Goal: Task Accomplishment & Management: Manage account settings

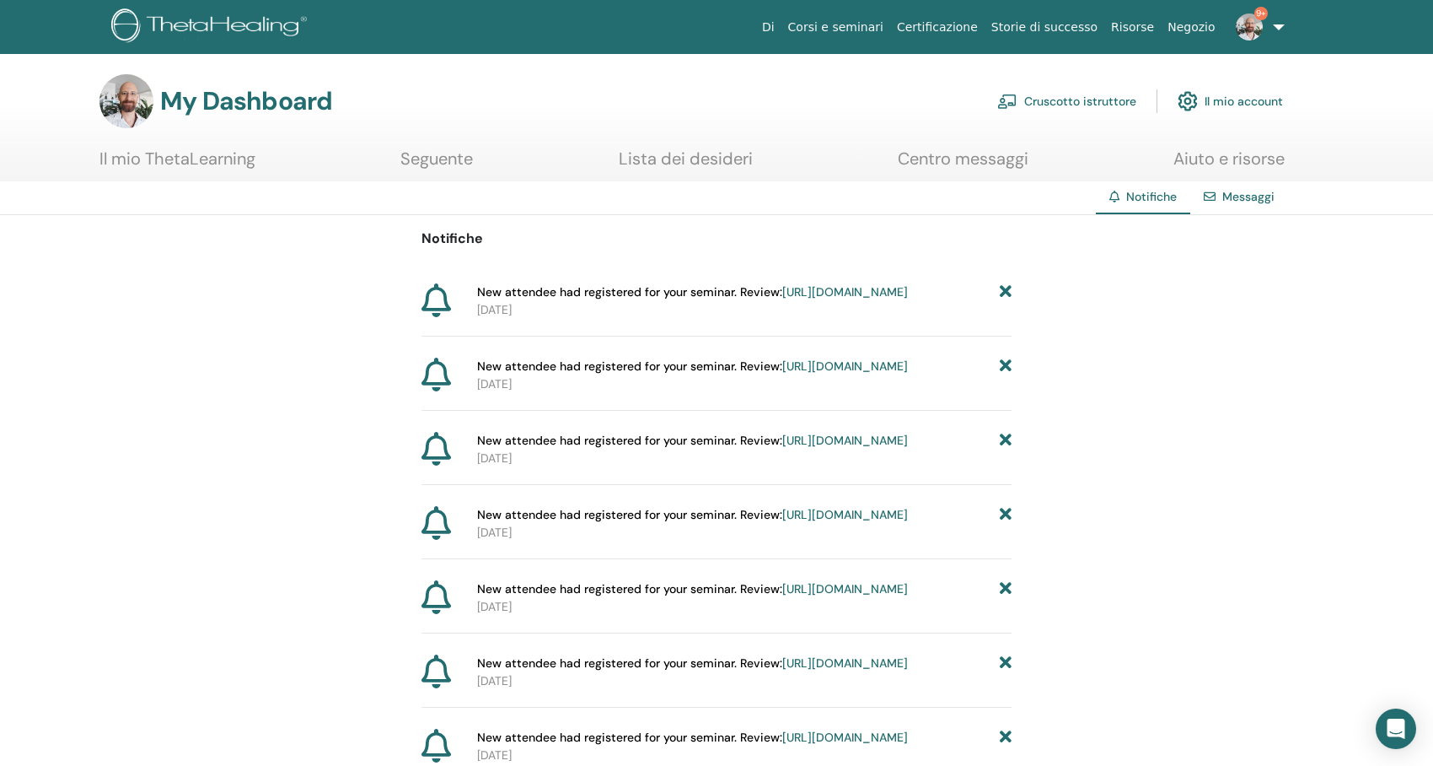
click at [1046, 99] on link "Cruscotto istruttore" at bounding box center [1066, 101] width 139 height 37
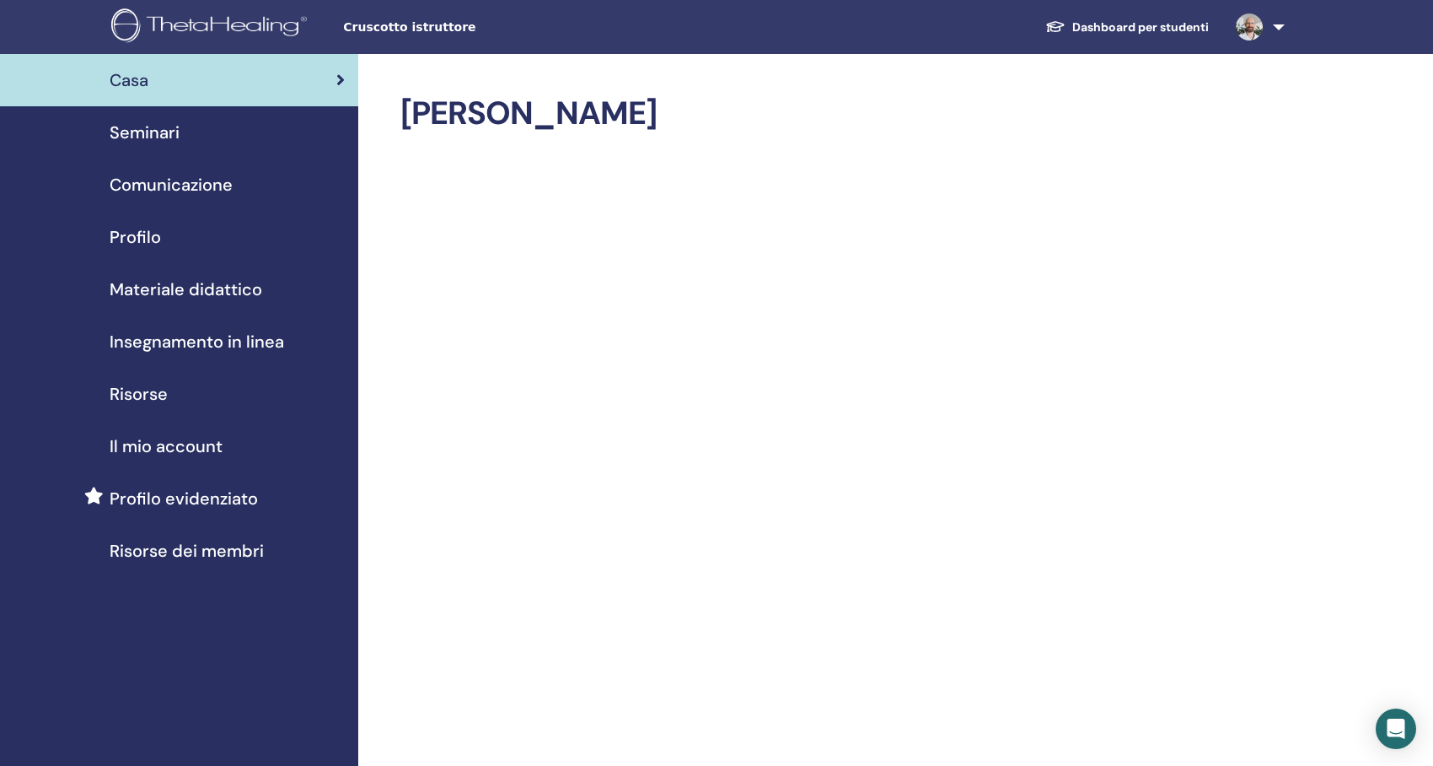
click at [166, 138] on span "Seminari" at bounding box center [145, 132] width 70 height 25
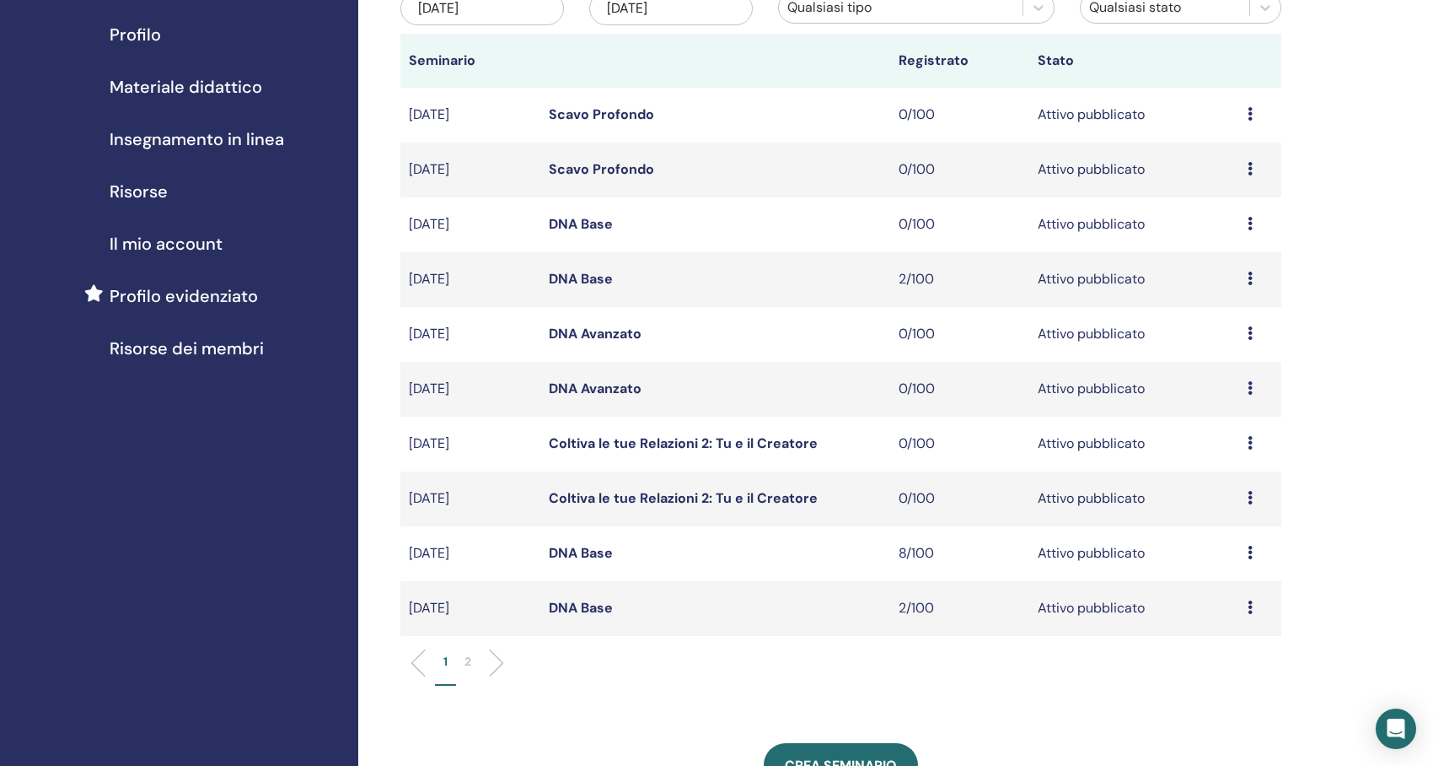
scroll to position [253, 0]
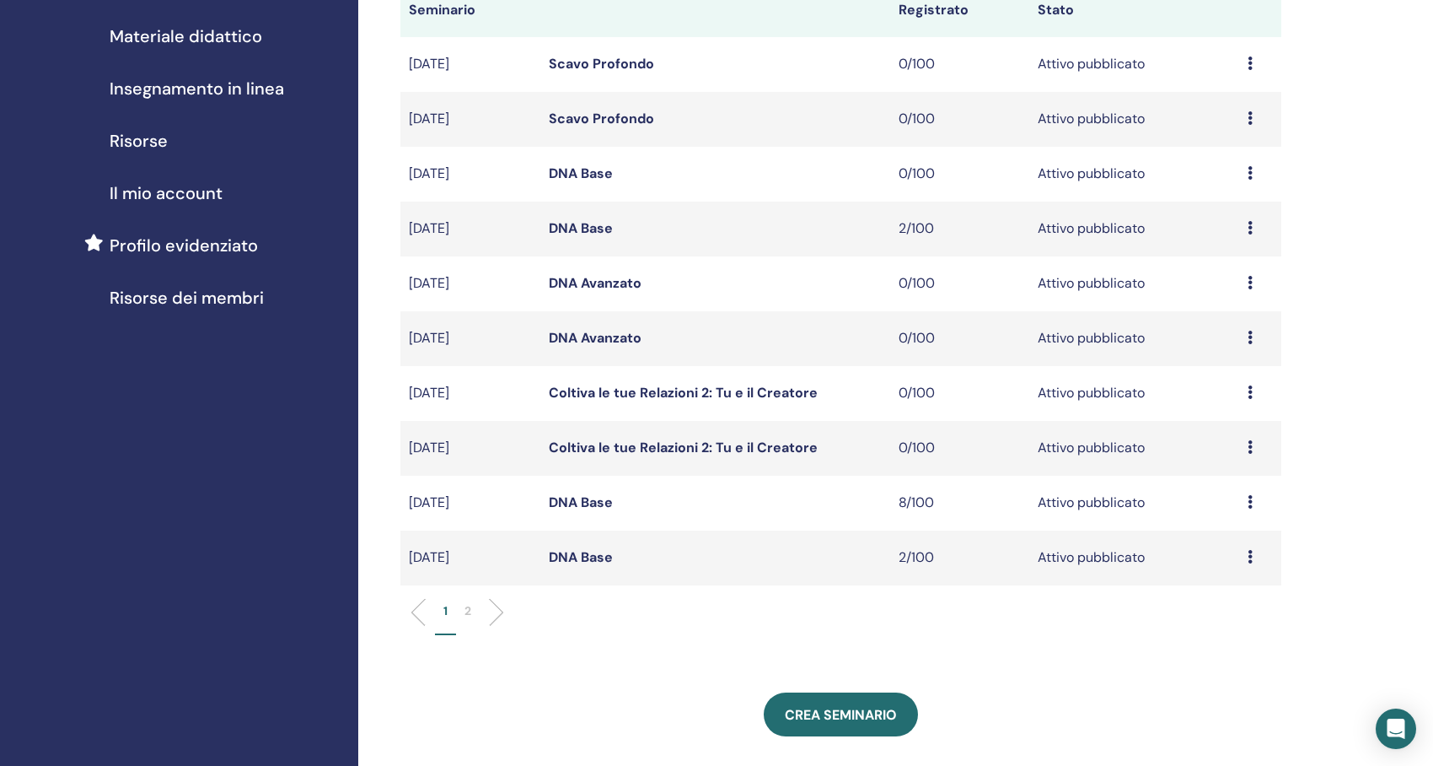
click at [569, 552] on link "DNA Base" at bounding box center [581, 557] width 64 height 18
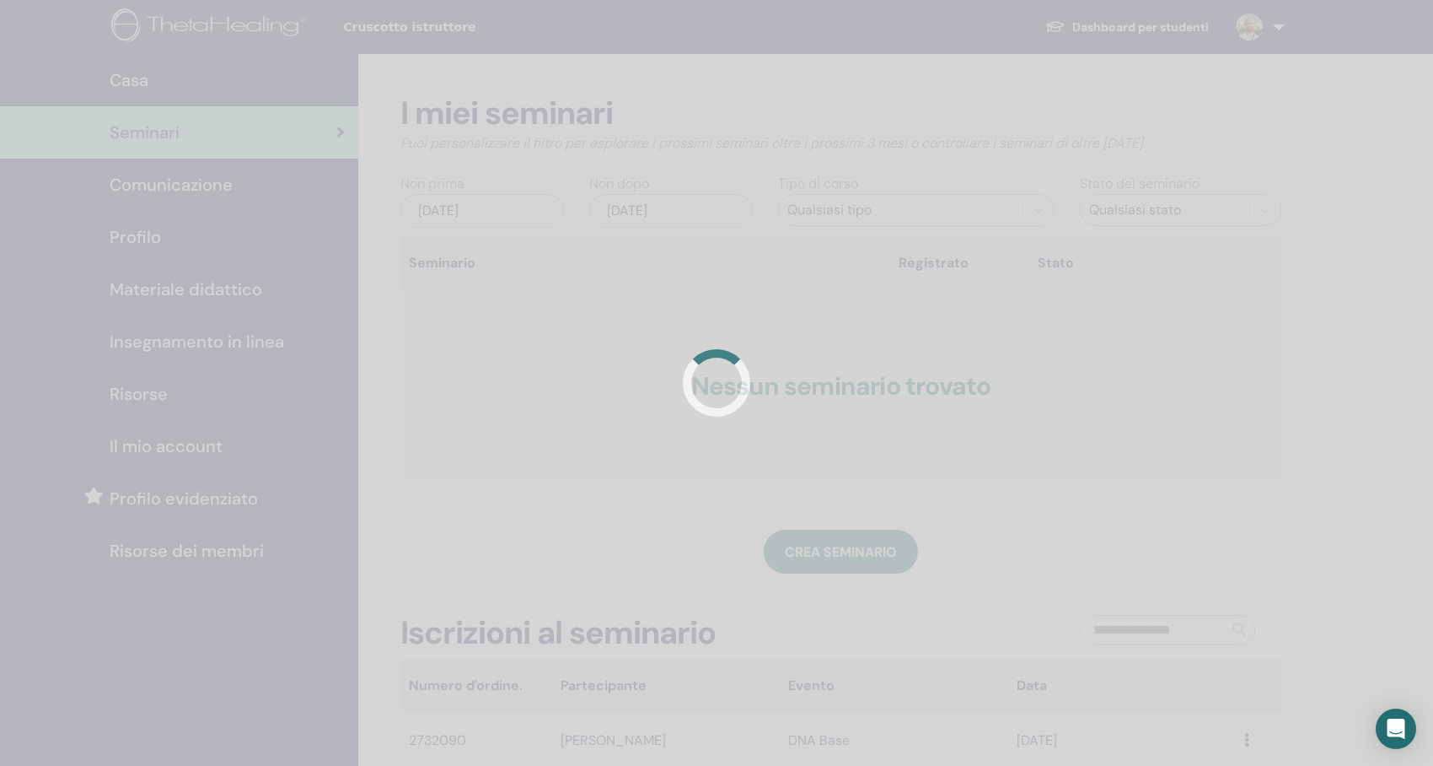
scroll to position [253, 0]
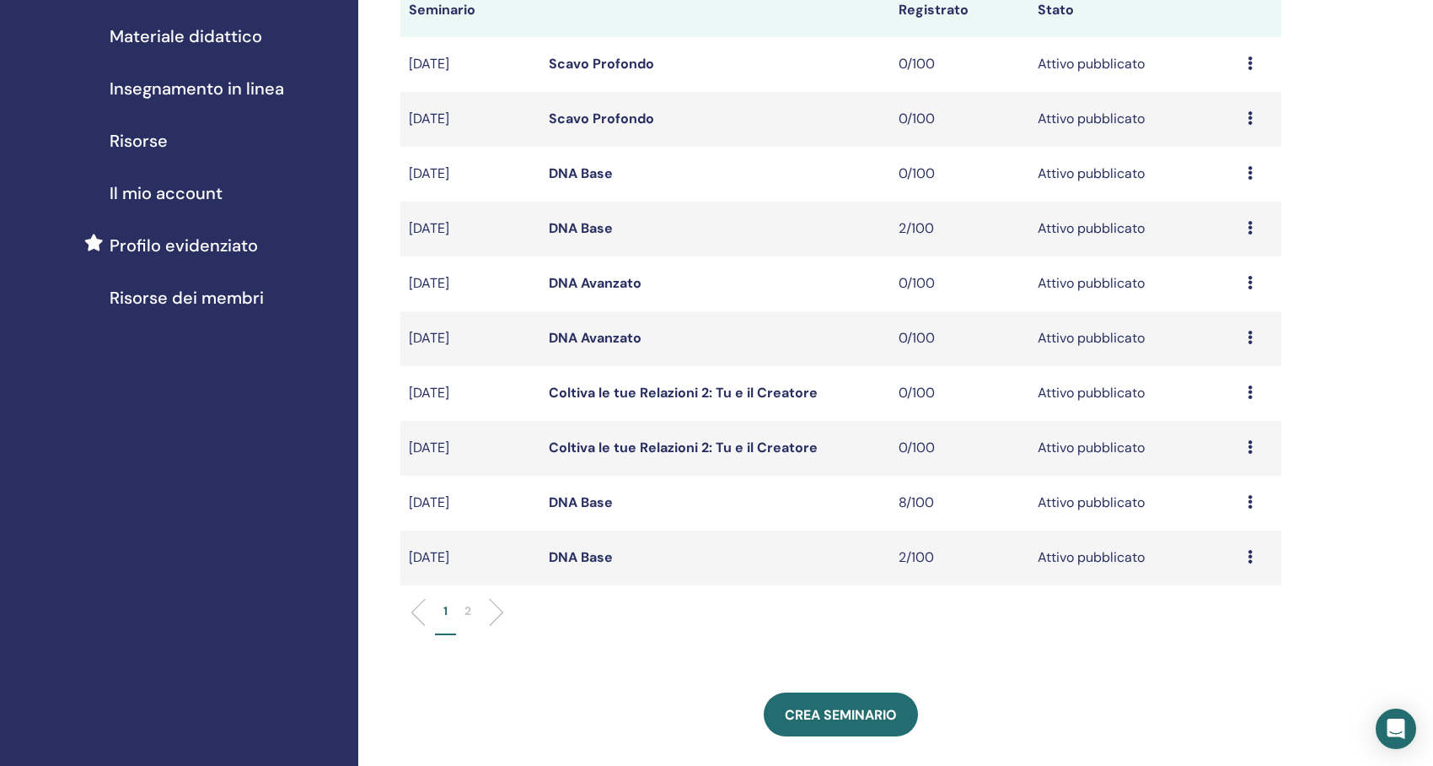
click at [571, 504] on link "DNA Base" at bounding box center [581, 502] width 64 height 18
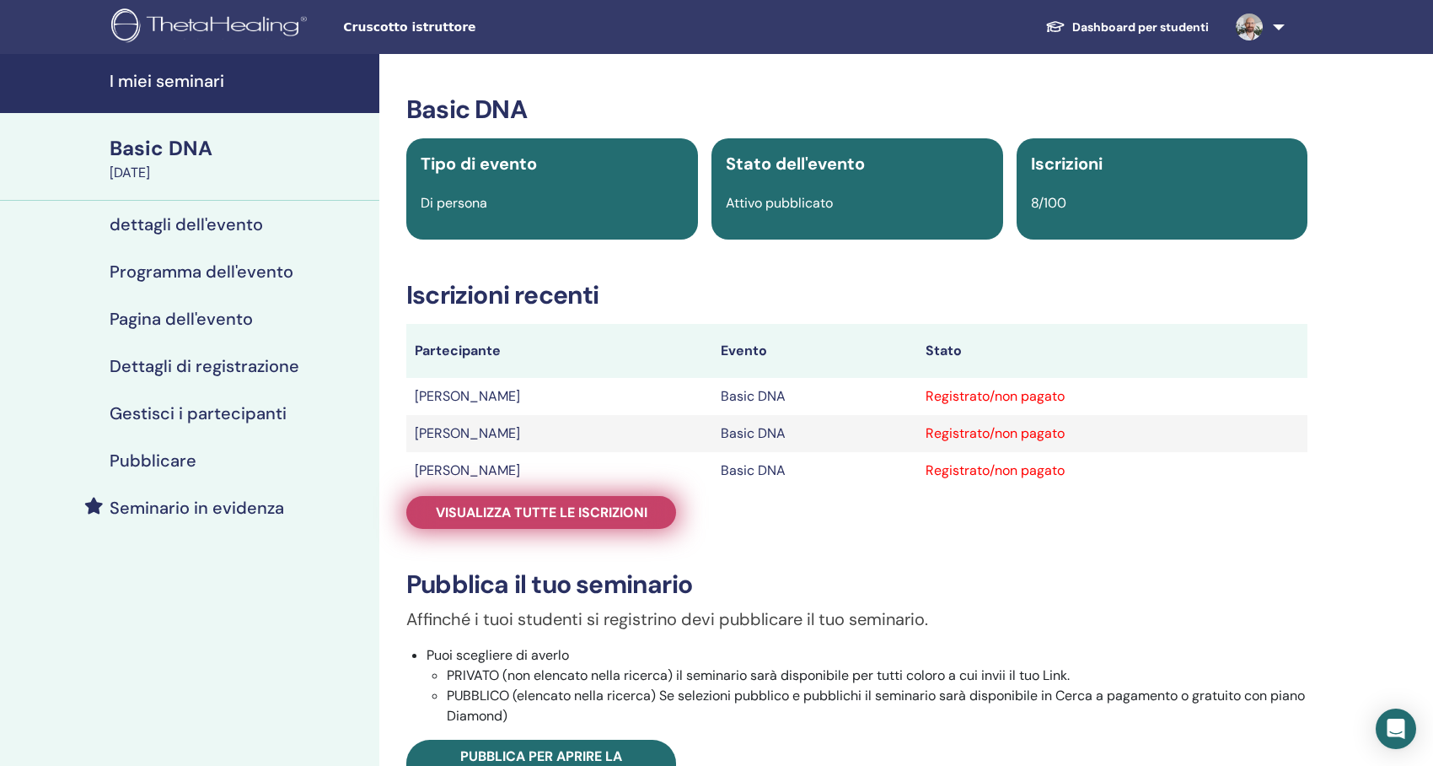
click at [552, 499] on link "Visualizza tutte le iscrizioni" at bounding box center [541, 512] width 270 height 33
